Goal: Information Seeking & Learning: Find specific fact

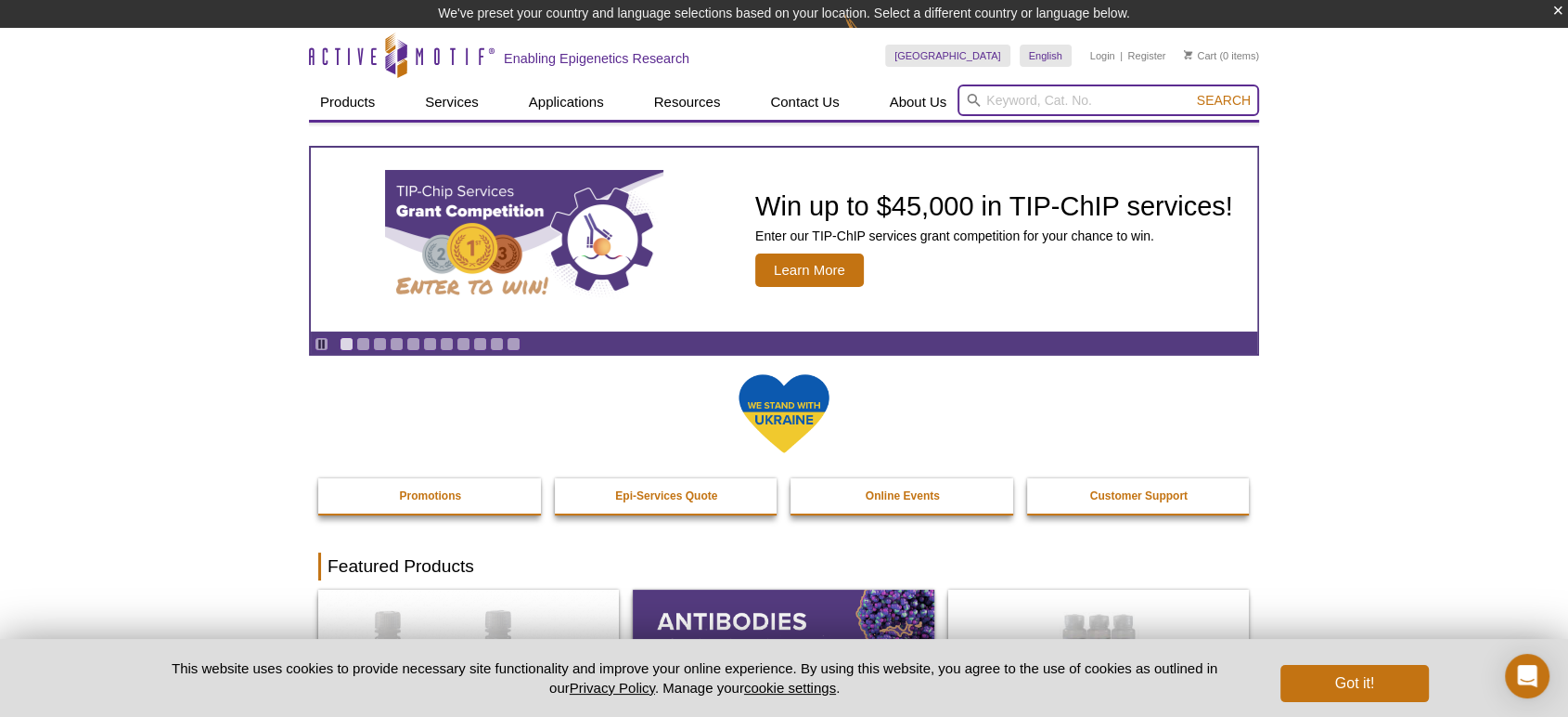
click at [1154, 95] on input "search" at bounding box center [1108, 100] width 301 height 31
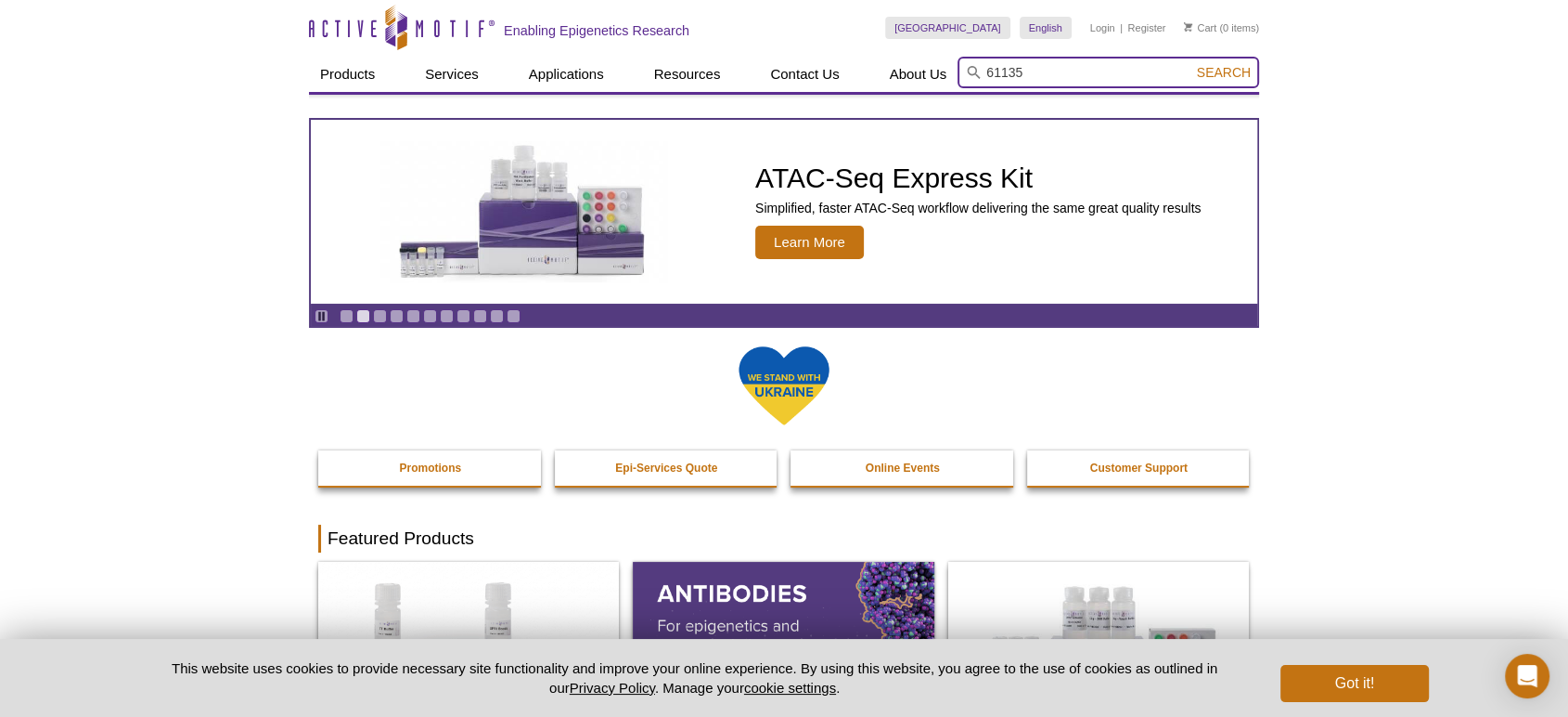
type input "61135"
click at [1191, 64] on button "Search" at bounding box center [1223, 71] width 65 height 17
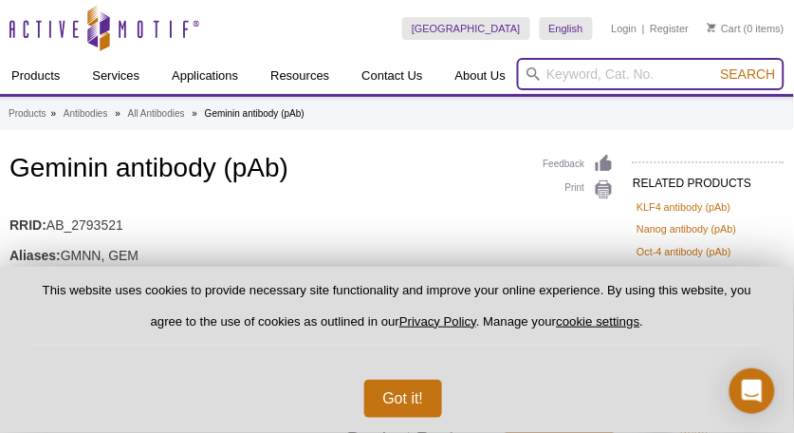
click at [638, 67] on input "search" at bounding box center [651, 74] width 268 height 32
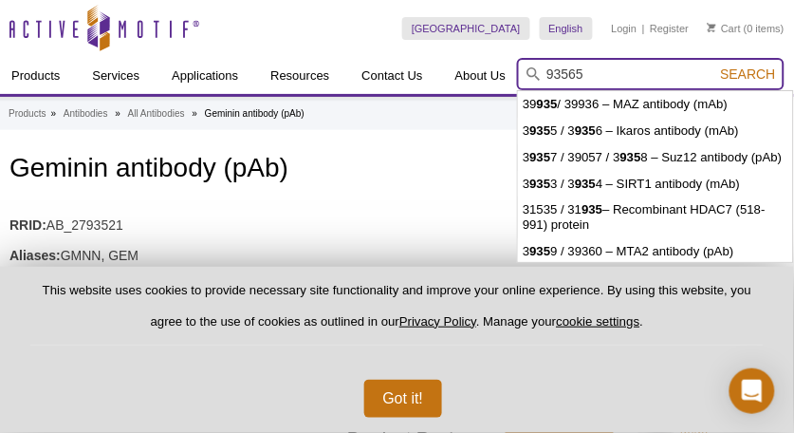
type input "93565"
click at [715, 65] on button "Search" at bounding box center [748, 73] width 66 height 17
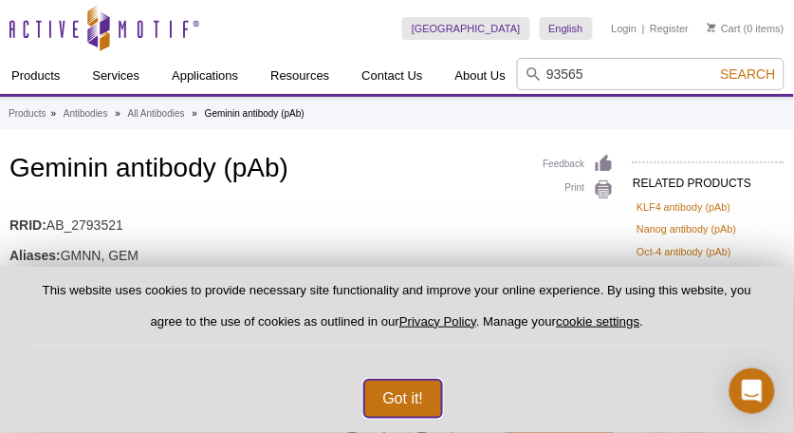
click at [428, 396] on button "Got it!" at bounding box center [403, 399] width 79 height 38
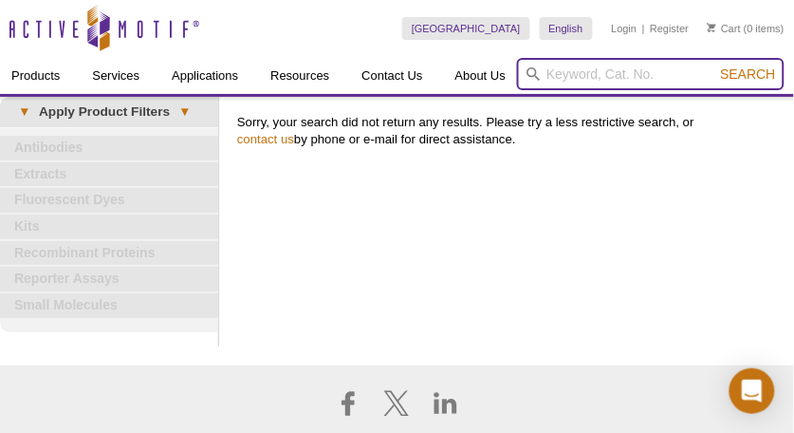
click at [645, 68] on input "search" at bounding box center [651, 74] width 268 height 32
type input "39565"
click at [715, 65] on button "Search" at bounding box center [748, 73] width 66 height 17
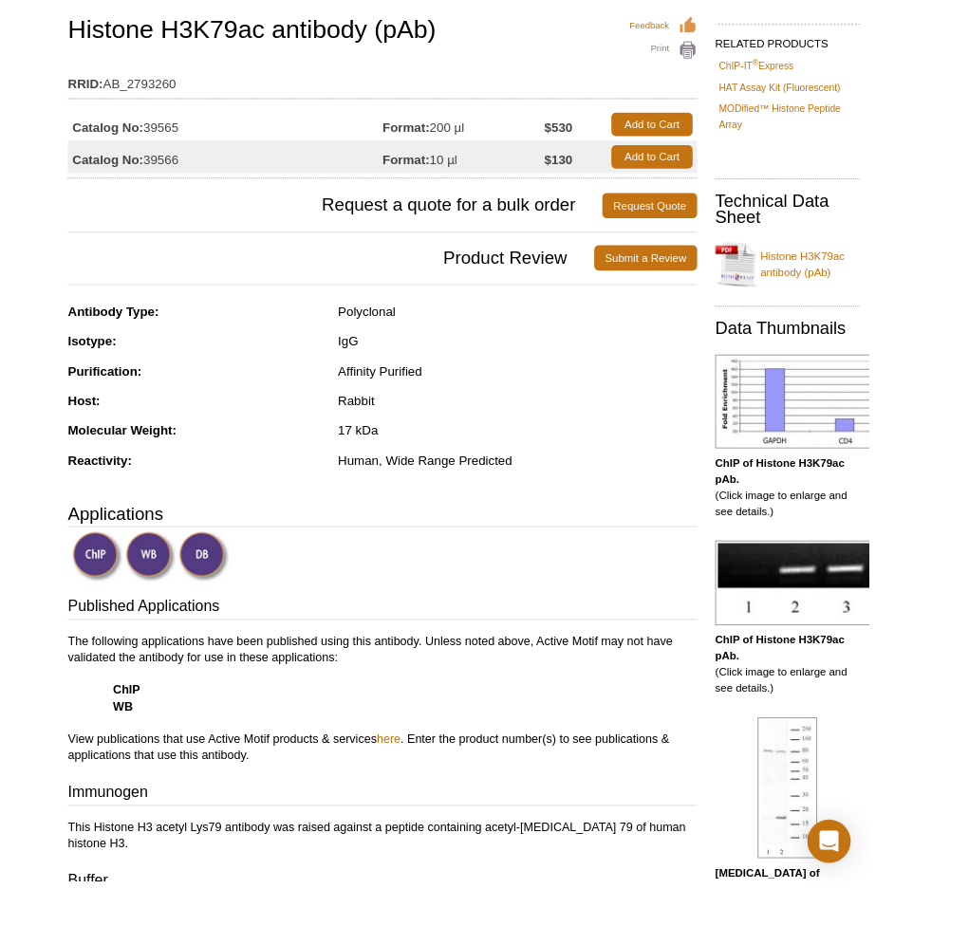
scroll to position [137, 0]
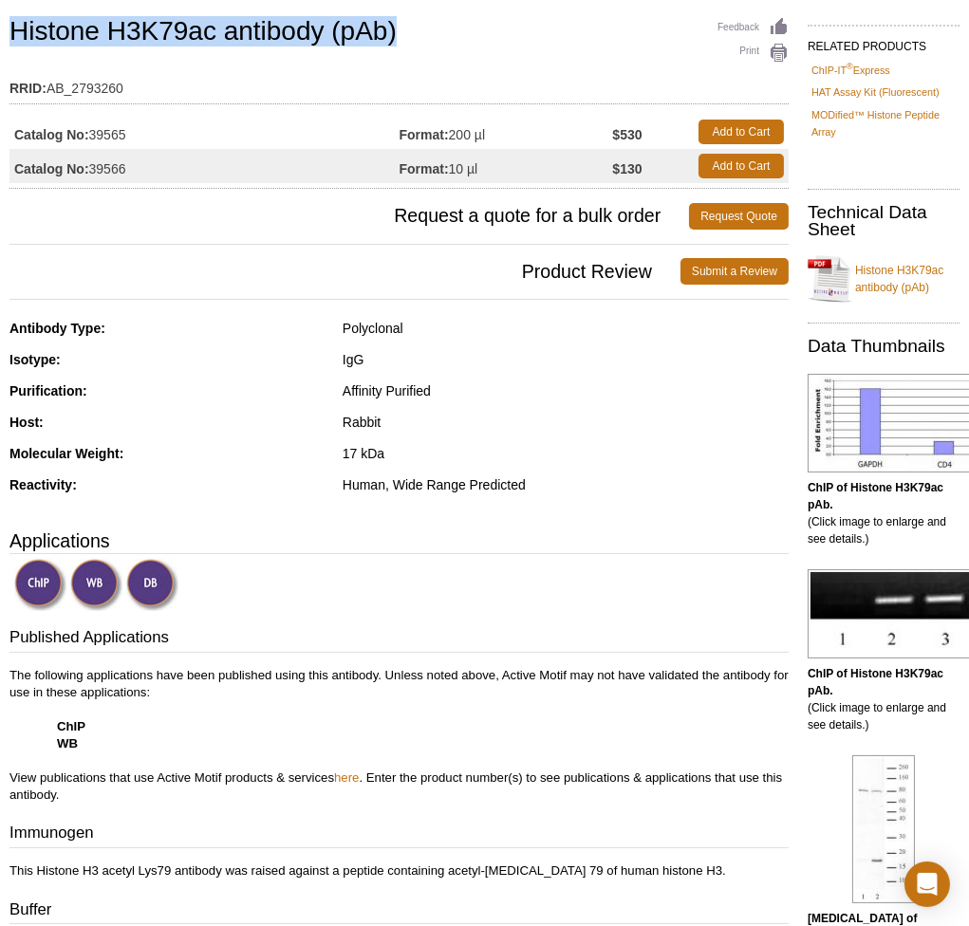
drag, startPoint x: 249, startPoint y: 35, endPoint x: -70, endPoint y: 47, distance: 319.1
click at [446, 41] on h1 "Histone H3K79ac antibody (pAb)" at bounding box center [398, 33] width 779 height 32
drag, startPoint x: 428, startPoint y: 34, endPoint x: -11, endPoint y: 31, distance: 439.4
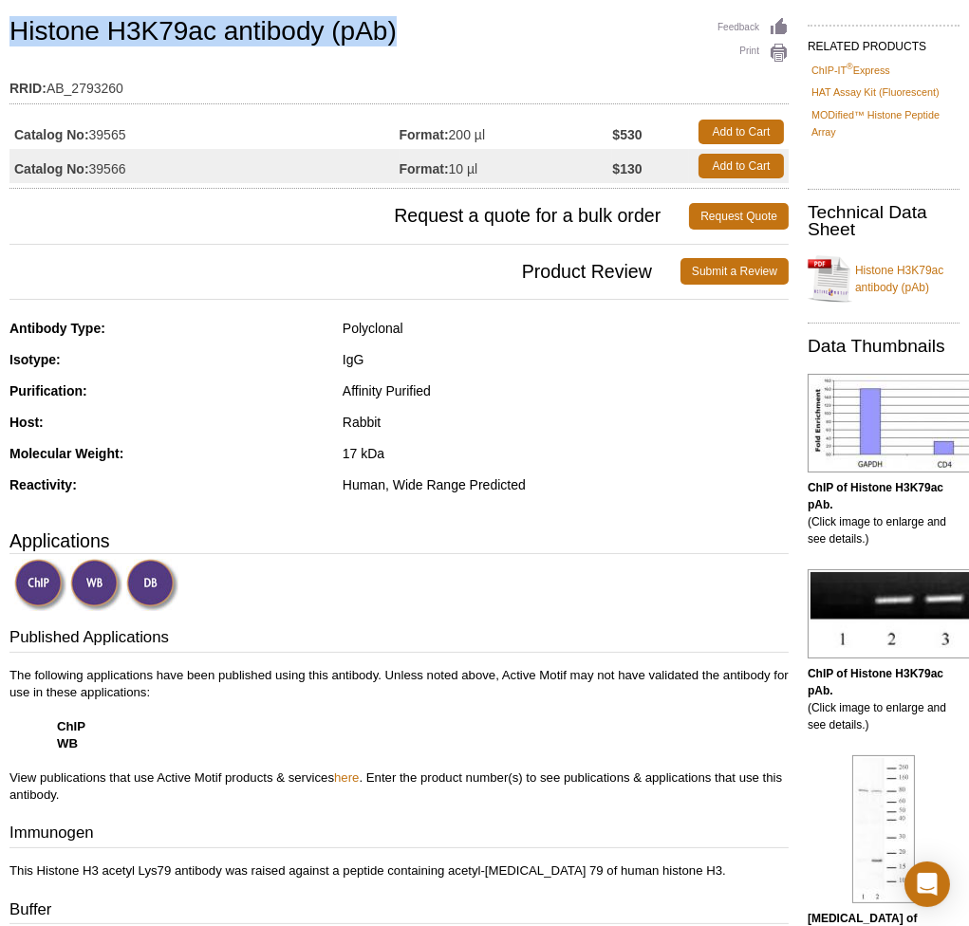
copy h1 "Histone H3K79ac antibody (pAb)"
